Goal: Information Seeking & Learning: Learn about a topic

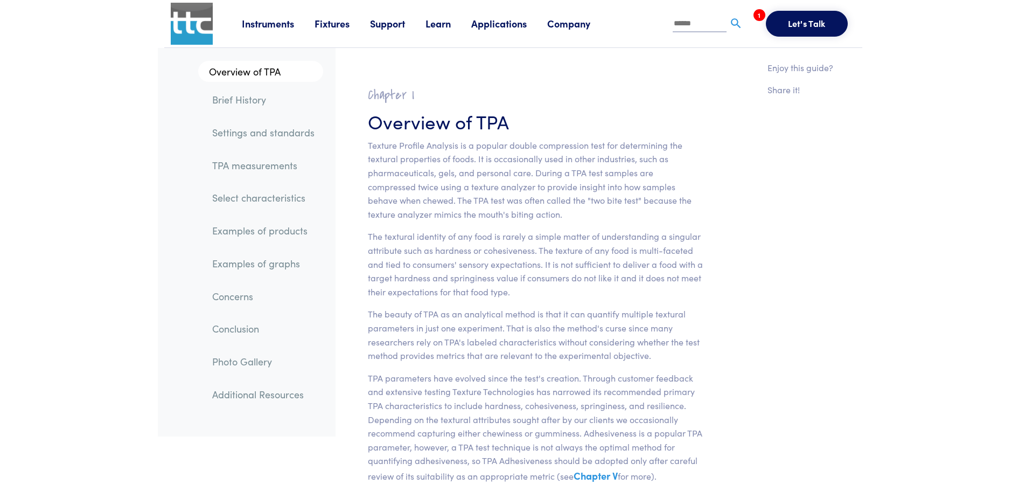
click at [234, 159] on link "TPA measurements" at bounding box center [264, 165] width 120 height 25
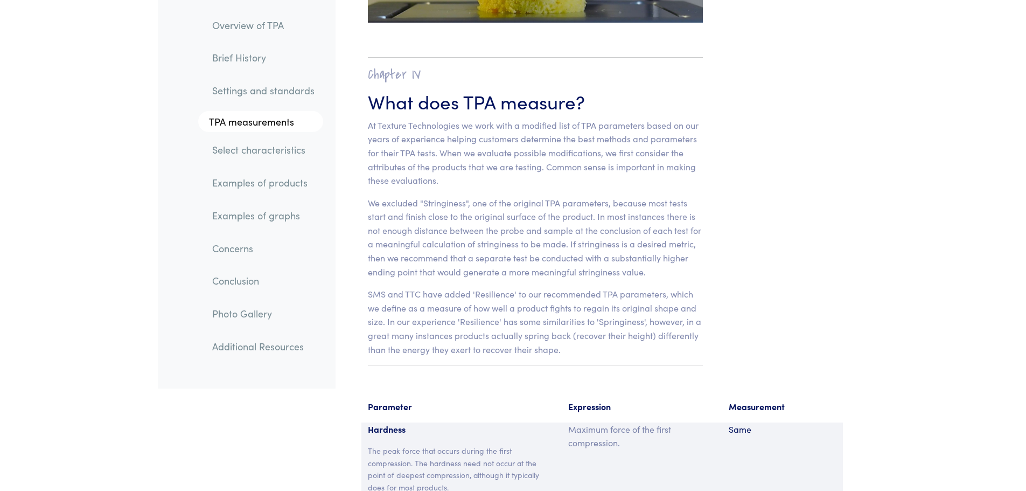
scroll to position [6752, 0]
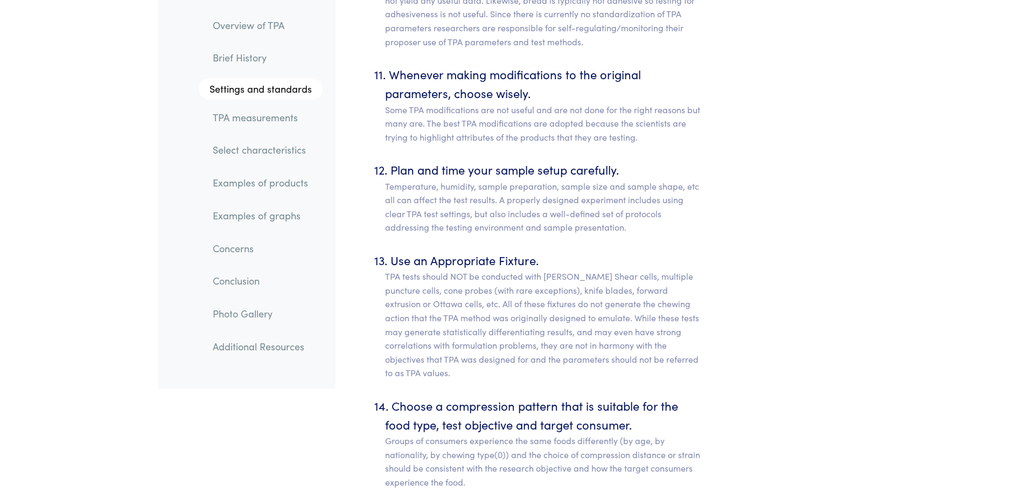
click at [240, 21] on link "Overview of TPA" at bounding box center [263, 25] width 119 height 25
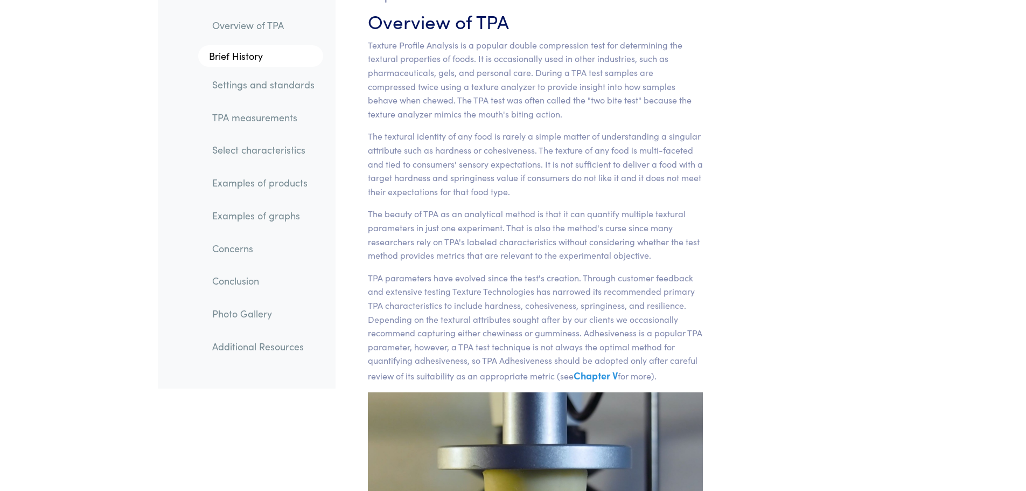
scroll to position [74, 0]
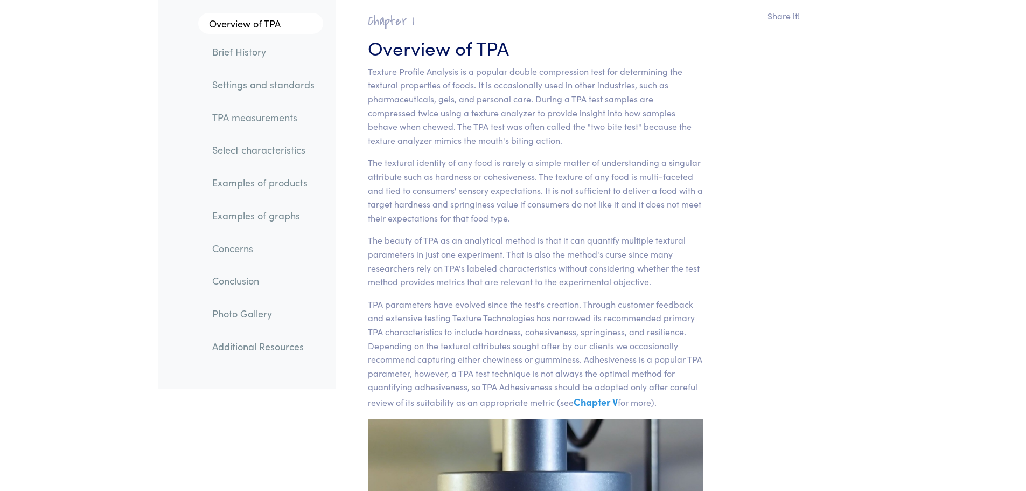
click at [656, 360] on p "TPA parameters have evolved since the test's creation. Through customer feedbac…" at bounding box center [536, 353] width 336 height 113
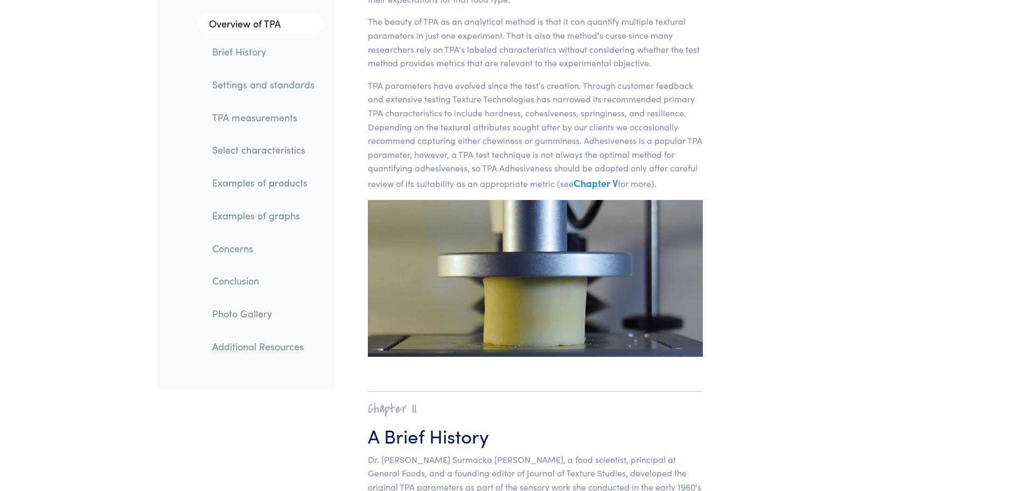
scroll to position [397, 0]
